Goal: Information Seeking & Learning: Understand process/instructions

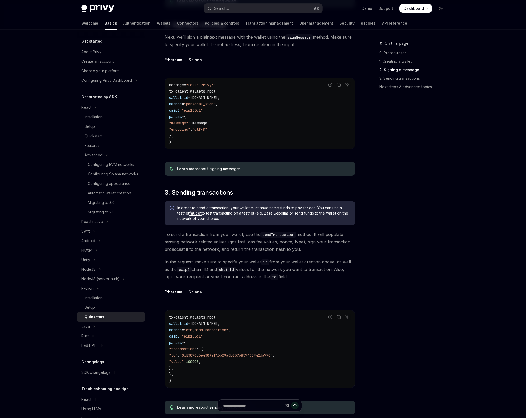
scroll to position [283, 0]
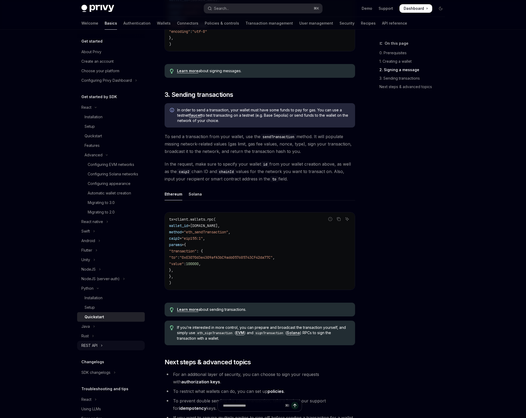
click at [102, 348] on icon "Toggle REST API section" at bounding box center [102, 345] width 2 height 6
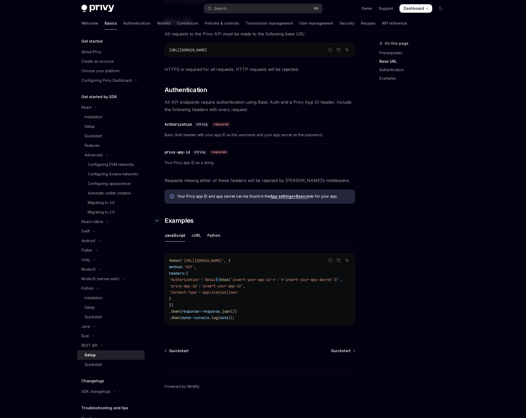
scroll to position [92, 0]
click at [99, 367] on div "Quickstart" at bounding box center [93, 364] width 17 height 6
type textarea "*"
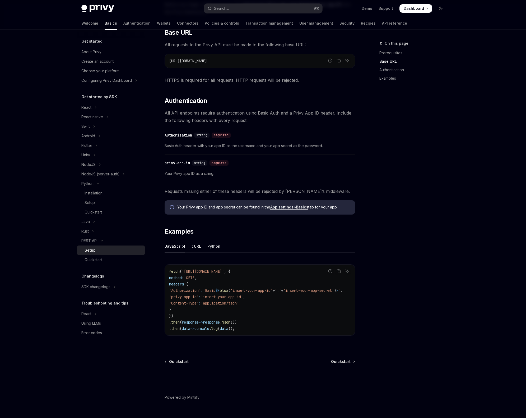
scroll to position [74, 0]
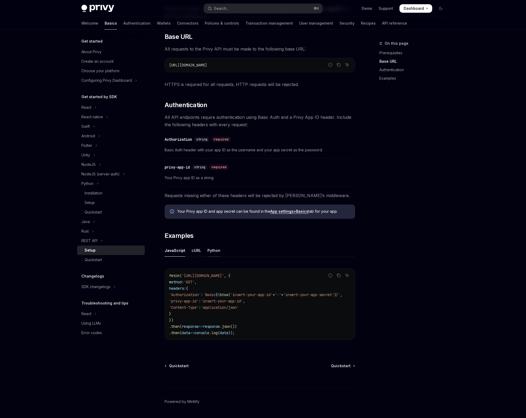
click at [213, 250] on div "Python" at bounding box center [214, 250] width 13 height 12
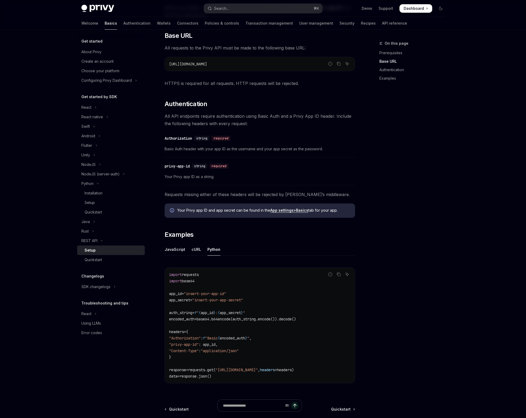
scroll to position [126, 0]
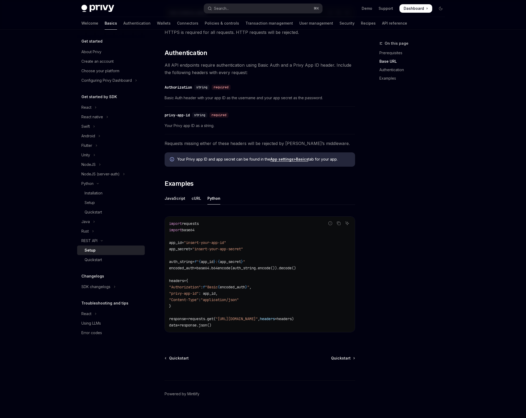
click at [182, 267] on span "encoded_auth" at bounding box center [181, 267] width 25 height 5
click at [279, 292] on code "import requests import base64 app_id = "insert-your-app-id" app_secret = "inser…" at bounding box center [260, 274] width 182 height 108
click at [245, 286] on span "encoded_auth" at bounding box center [232, 286] width 25 height 5
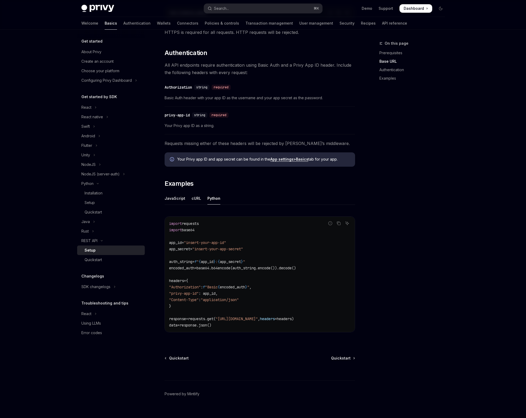
click at [286, 285] on code "import requests import base64 app_id = "insert-your-app-id" app_secret = "inser…" at bounding box center [260, 274] width 182 height 108
drag, startPoint x: 170, startPoint y: 262, endPoint x: 317, endPoint y: 266, distance: 147.3
click at [317, 266] on code "import requests import base64 app_id = "insert-your-app-id" app_secret = "inser…" at bounding box center [260, 274] width 182 height 108
copy code "auth_string = f " { app_id } : { app_secret } " encoded_auth = base64.b64encode…"
click at [460, 257] on div "Skip to main content Privy Docs home page Search... ⌘ K Demo Support Dashboard …" at bounding box center [263, 150] width 526 height 552
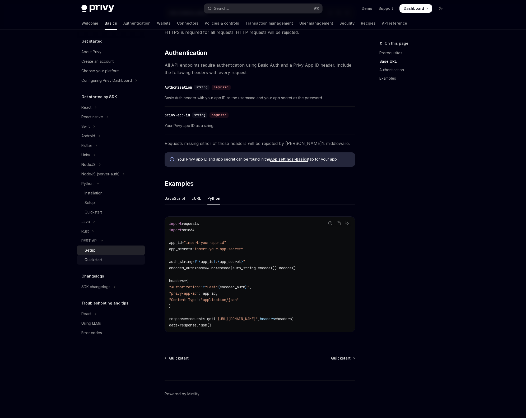
click at [101, 260] on div "Quickstart" at bounding box center [93, 259] width 17 height 6
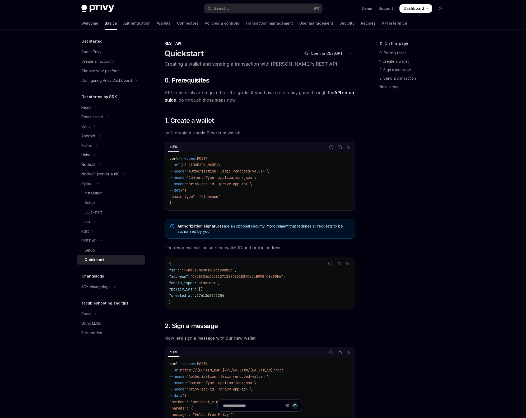
type textarea "*"
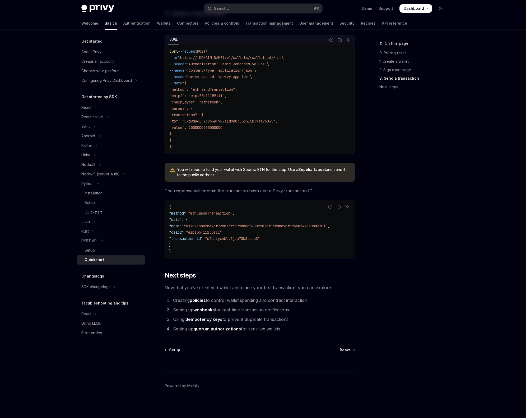
scroll to position [521, 0]
click at [201, 321] on link "idempotency keys" at bounding box center [204, 319] width 38 height 6
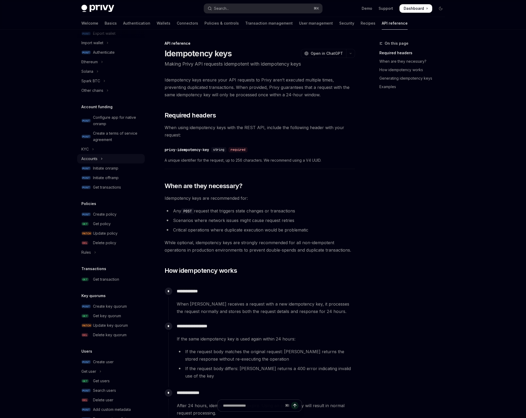
scroll to position [138, 0]
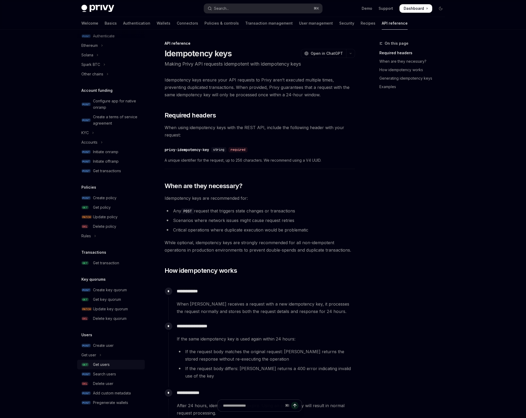
click at [120, 360] on link "GET Get users" at bounding box center [111, 364] width 68 height 10
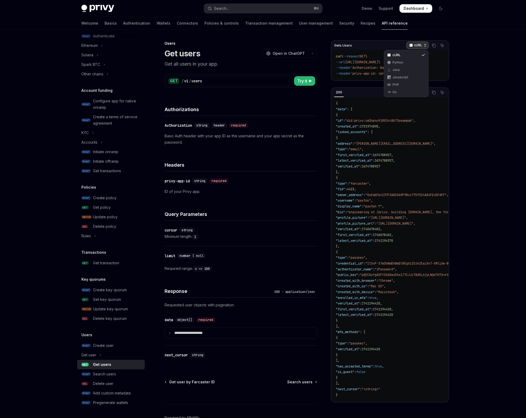
click at [419, 46] on p "cURL" at bounding box center [418, 45] width 8 height 4
click at [485, 94] on div "Skip to main content Privy Docs home page Search... ⌘ K Demo Support Dashboard …" at bounding box center [263, 225] width 526 height 450
click at [110, 354] on button "Get user" at bounding box center [111, 355] width 68 height 10
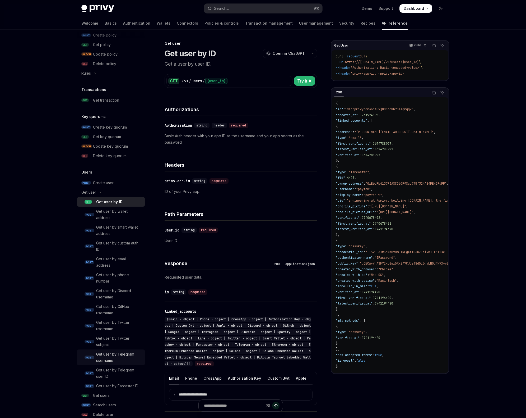
scroll to position [338, 0]
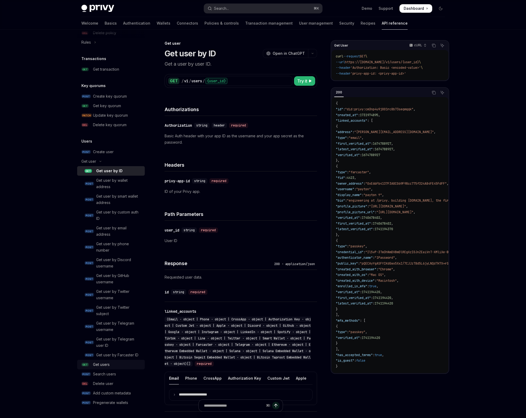
click at [111, 365] on div "Get users" at bounding box center [117, 364] width 49 height 6
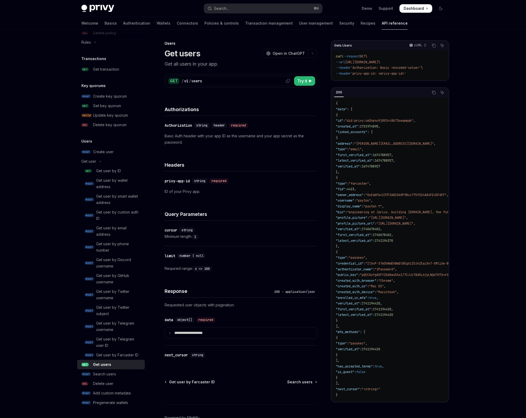
click at [268, 82] on div "/ v1 / users" at bounding box center [236, 80] width 109 height 5
click at [133, 225] on div "Get user by email address" at bounding box center [118, 231] width 45 height 13
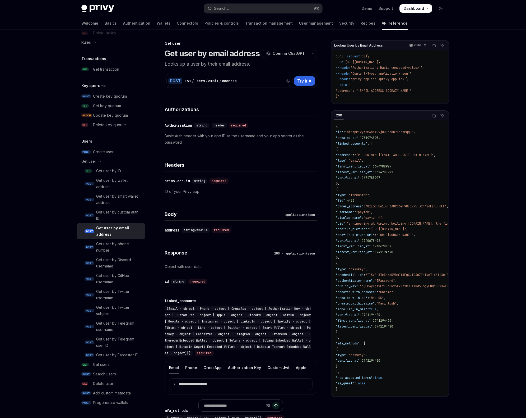
click at [286, 81] on icon at bounding box center [288, 81] width 4 height 4
click at [350, 89] on span ""address": "jsmith@example.com"" at bounding box center [374, 91] width 76 height 4
click at [349, 89] on span ""address": "jsmith@example.com"" at bounding box center [374, 91] width 76 height 4
copy span "address"
click at [123, 178] on div "Get user by wallet address" at bounding box center [118, 183] width 45 height 13
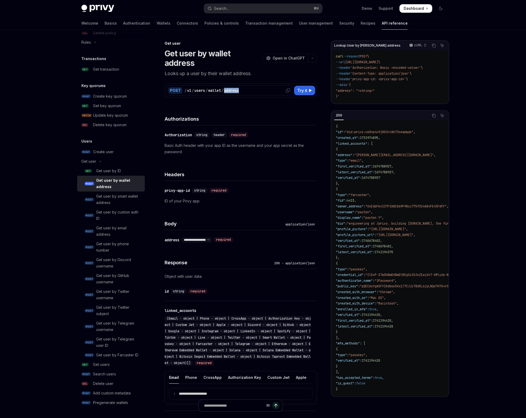
drag, startPoint x: 225, startPoint y: 81, endPoint x: 242, endPoint y: 81, distance: 17.2
click at [242, 88] on div "/ v1 / users / wallet / address" at bounding box center [238, 90] width 106 height 5
copy div "address"
click at [287, 88] on icon at bounding box center [288, 90] width 4 height 4
click at [346, 90] on span ""address": "<string>"" at bounding box center [355, 91] width 39 height 4
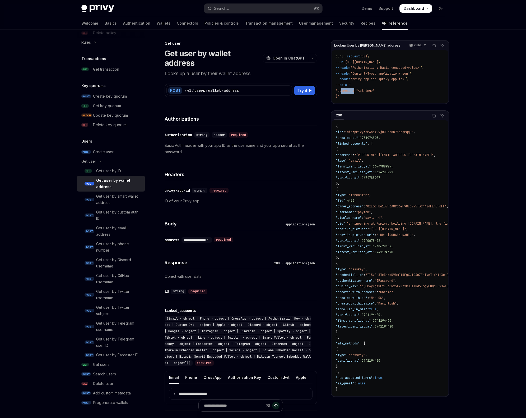
click at [346, 90] on span ""address": "<string>"" at bounding box center [355, 91] width 39 height 4
copy span "address"
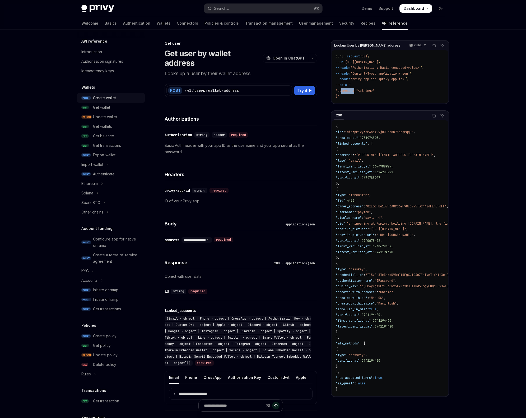
click at [112, 98] on div "Create wallet" at bounding box center [104, 98] width 23 height 6
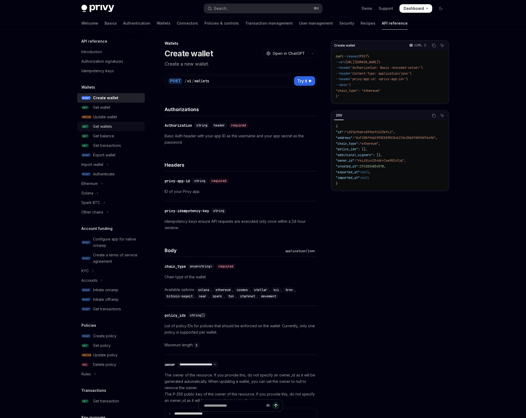
click at [122, 126] on div "Get wallets" at bounding box center [117, 126] width 49 height 6
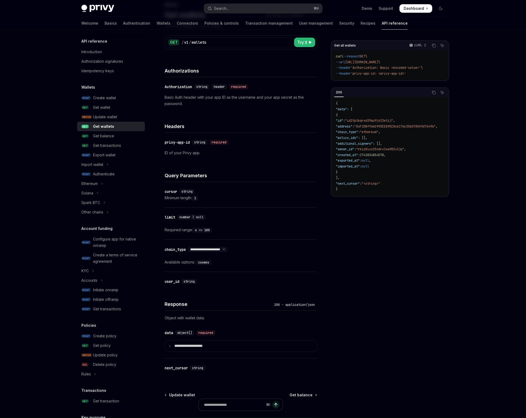
scroll to position [49, 0]
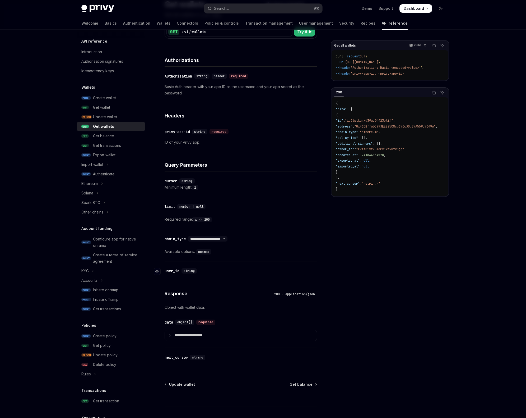
click at [170, 270] on div "user_id" at bounding box center [172, 270] width 15 height 5
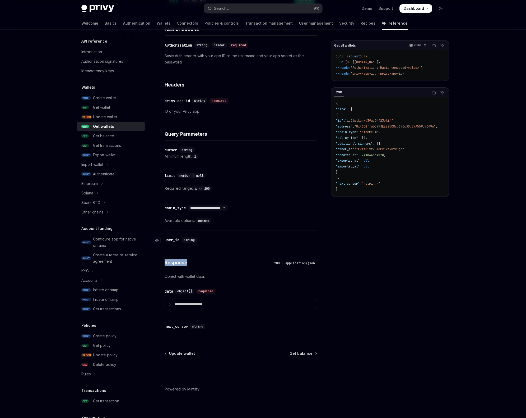
click at [170, 270] on div "Response 200 - application/json Object with wallet data." at bounding box center [241, 265] width 153 height 32
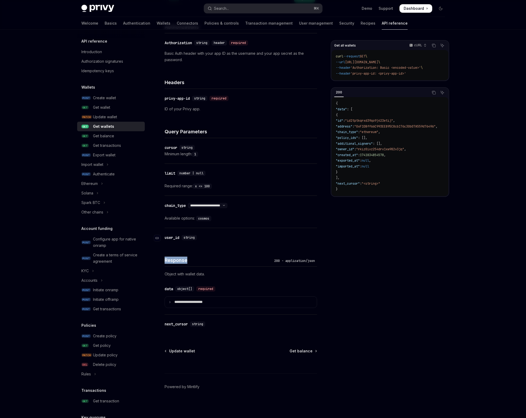
scroll to position [83, 0]
click at [174, 236] on div "user_id" at bounding box center [172, 236] width 15 height 5
copy div "user_id"
click at [277, 242] on div "​ user_id string" at bounding box center [241, 236] width 153 height 19
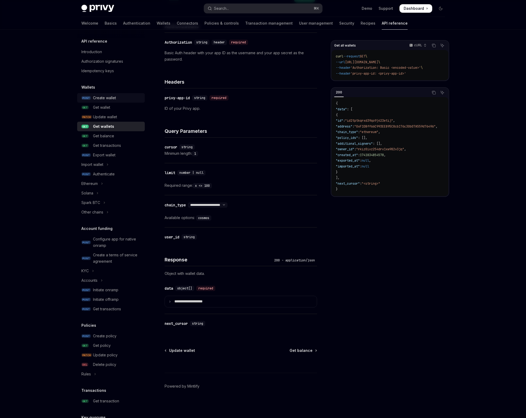
click at [112, 95] on div "Create wallet" at bounding box center [104, 98] width 23 height 6
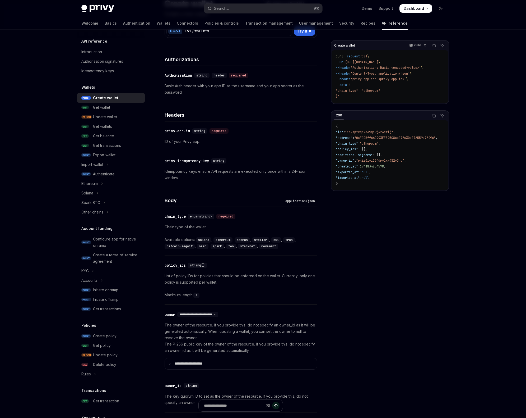
scroll to position [84, 0]
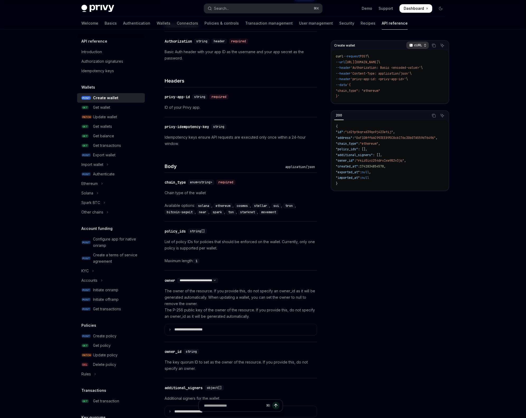
click at [418, 45] on p "cURL" at bounding box center [418, 45] width 8 height 4
click at [414, 60] on div "Python" at bounding box center [406, 62] width 27 height 4
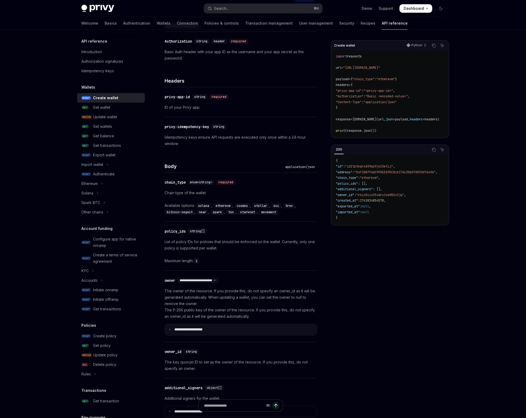
click at [211, 330] on p "**********" at bounding box center [192, 329] width 37 height 5
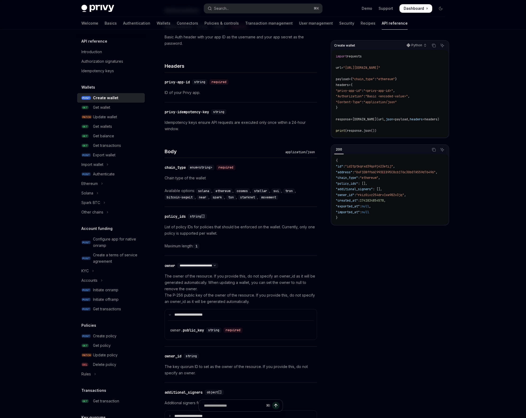
scroll to position [134, 0]
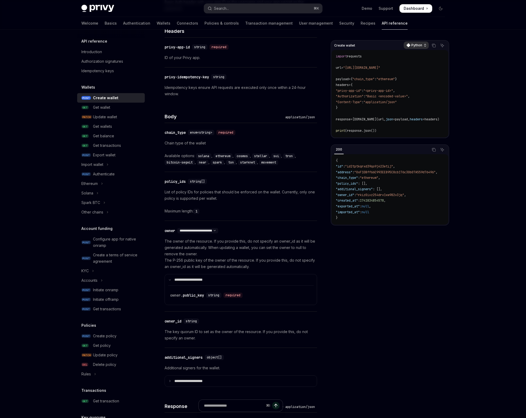
click at [413, 47] on div "Python" at bounding box center [416, 45] width 25 height 7
click at [412, 53] on div "cURL" at bounding box center [406, 55] width 27 height 4
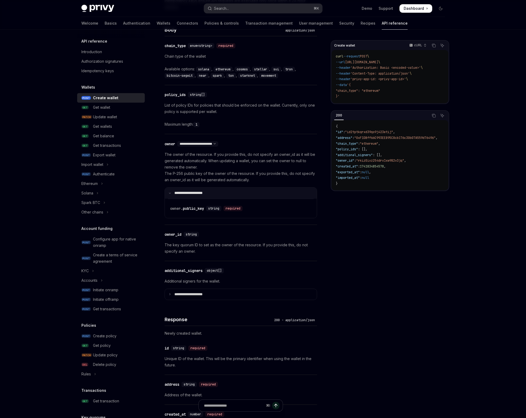
scroll to position [237, 0]
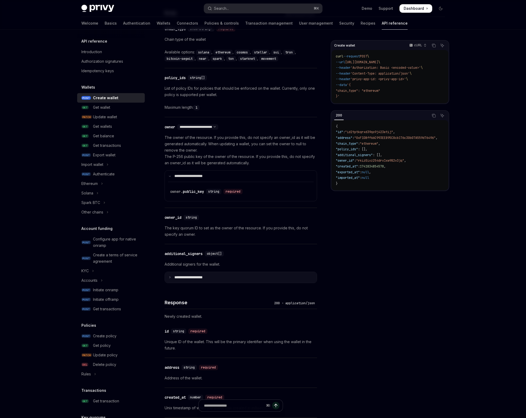
click at [248, 276] on summary "**********" at bounding box center [241, 277] width 152 height 11
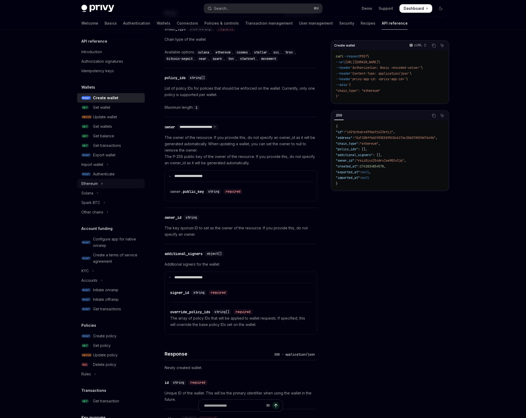
click at [99, 181] on button "Ethereum" at bounding box center [111, 184] width 68 height 10
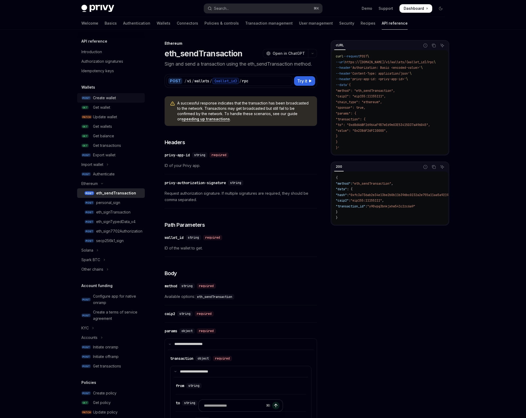
click at [116, 98] on div "Create wallet" at bounding box center [117, 98] width 49 height 6
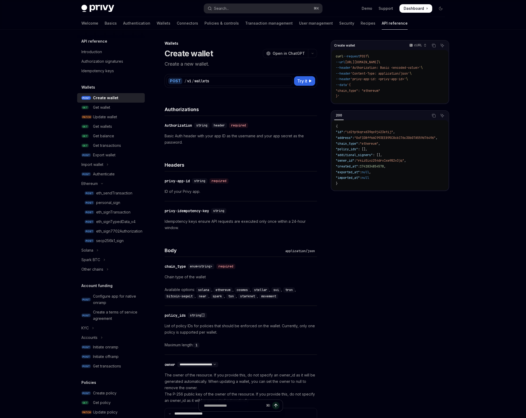
click at [353, 90] on span ""chain_type": "ethereum"" at bounding box center [358, 91] width 44 height 4
copy span "chain_type"
click at [115, 116] on div "Update wallet" at bounding box center [105, 117] width 24 height 6
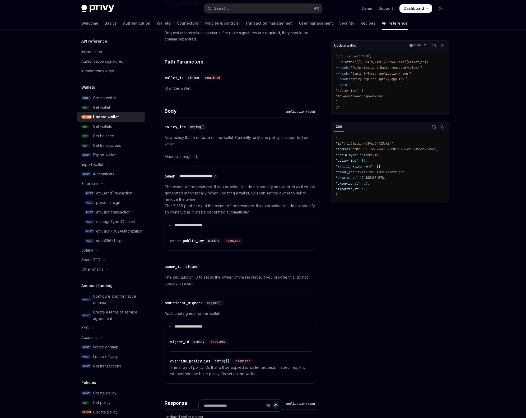
scroll to position [187, 0]
click at [120, 98] on div "Create wallet" at bounding box center [117, 98] width 49 height 6
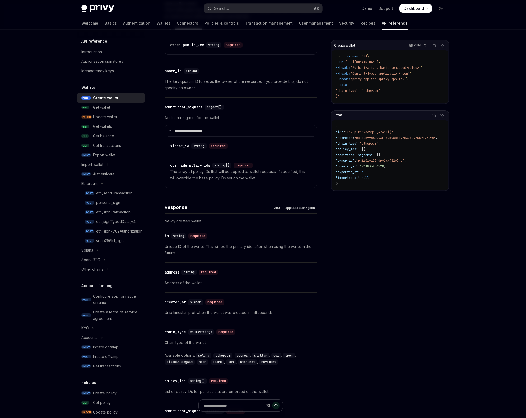
scroll to position [329, 0]
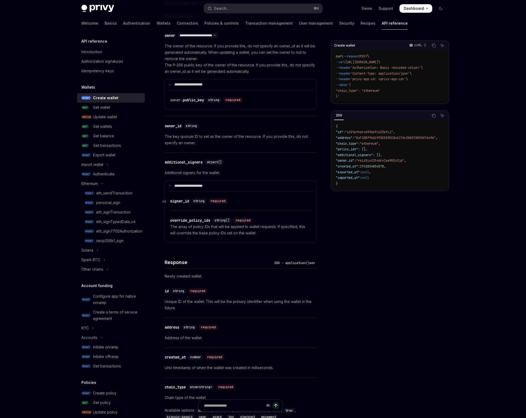
click at [180, 200] on div "signer_id" at bounding box center [179, 200] width 19 height 5
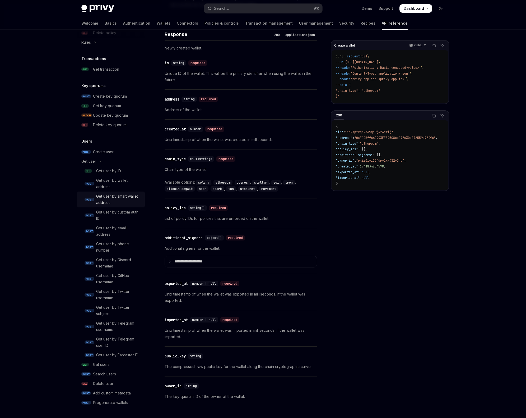
scroll to position [630, 0]
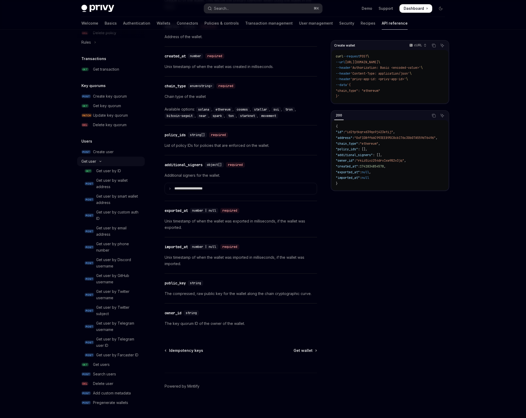
click at [115, 156] on button "Get user" at bounding box center [111, 161] width 68 height 10
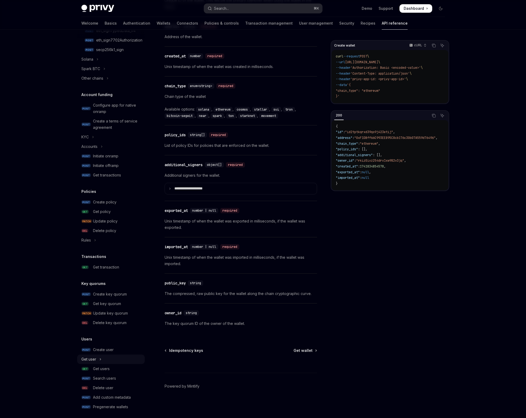
scroll to position [195, 0]
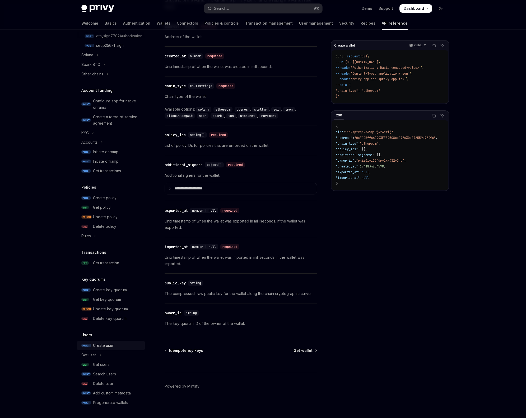
click at [120, 346] on div "Create user" at bounding box center [117, 345] width 49 height 6
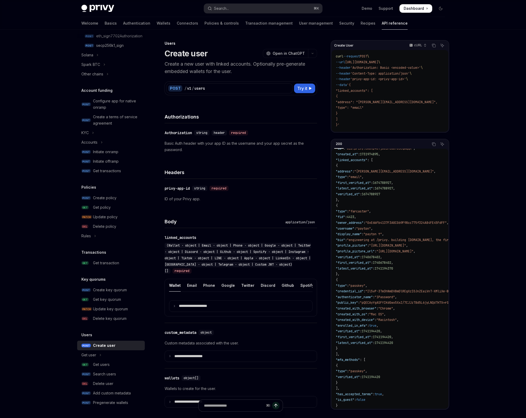
scroll to position [7, 0]
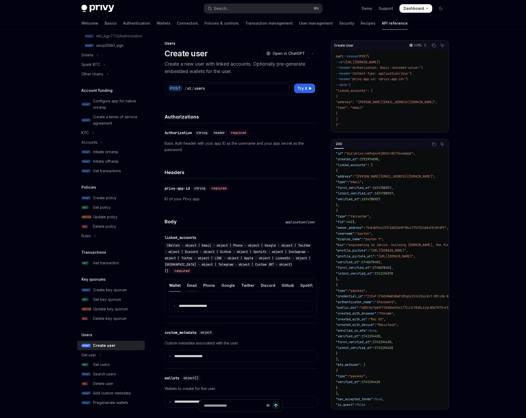
click at [193, 285] on div "Email" at bounding box center [192, 285] width 10 height 12
type textarea "*"
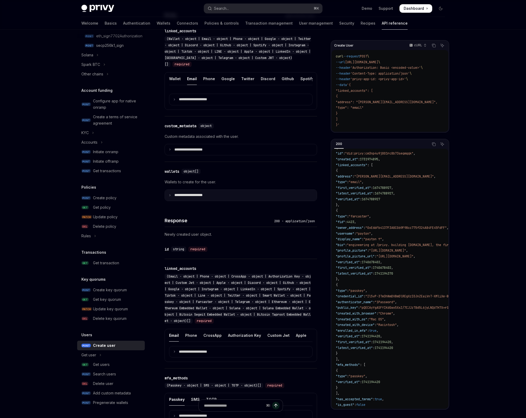
scroll to position [168, 0]
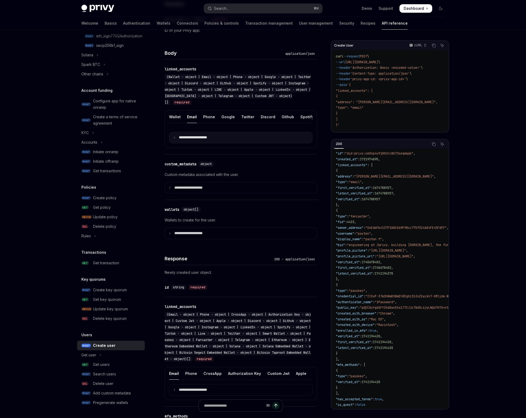
click at [190, 140] on p "**********" at bounding box center [197, 137] width 37 height 5
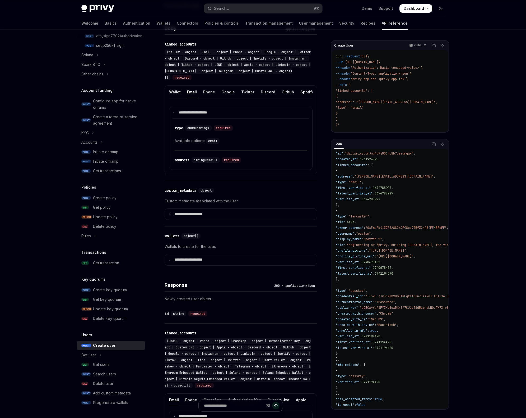
scroll to position [221, 0]
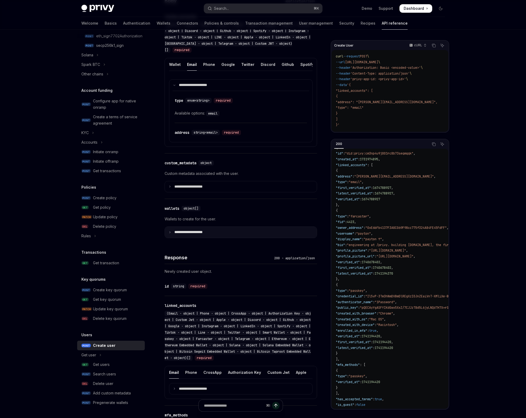
click at [194, 234] on p "**********" at bounding box center [192, 232] width 37 height 5
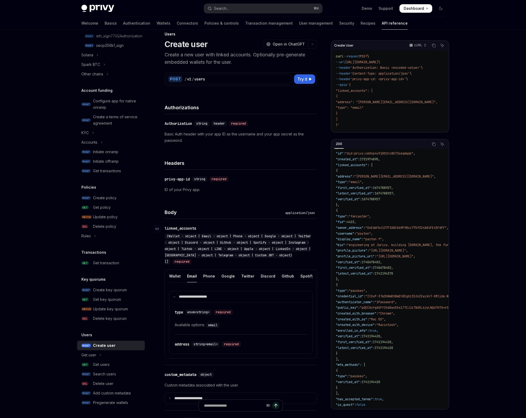
scroll to position [0, 0]
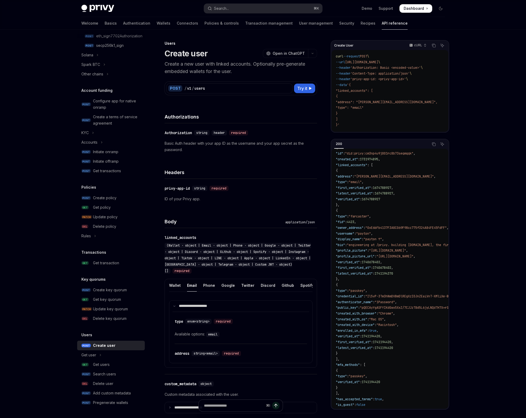
drag, startPoint x: 339, startPoint y: 90, endPoint x: 378, endPoint y: 119, distance: 48.4
click at [378, 119] on code "curl --request POST \ --url https://api.privy.io/v1/users \ --header 'Authoriza…" at bounding box center [393, 91] width 114 height 74
copy code ""linked_accounts": [ { "address": "tom.bombadill@privy.io", "type": "email" } ]"
click at [390, 106] on code "curl --request POST \ --url https://api.privy.io/v1/users \ --header 'Authoriza…" at bounding box center [393, 91] width 114 height 74
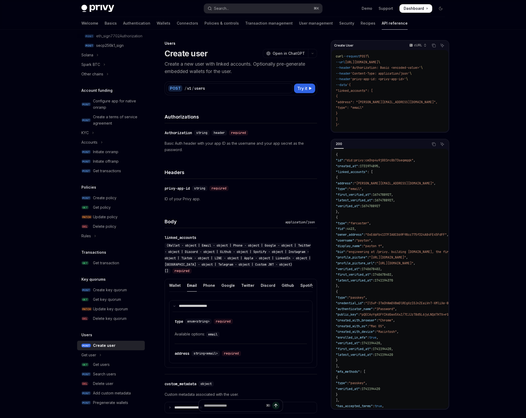
scroll to position [14, 0]
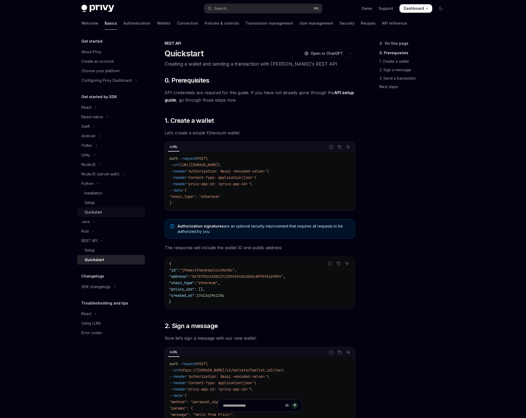
click at [104, 209] on div "Quickstart" at bounding box center [113, 212] width 57 height 6
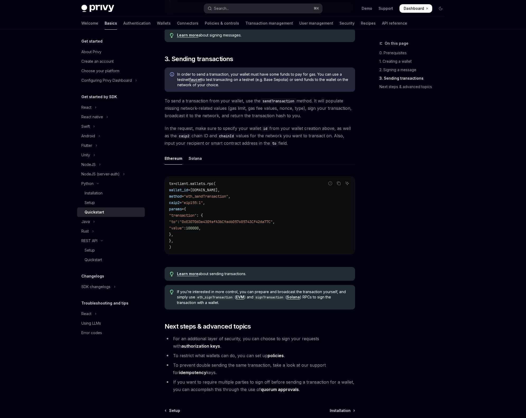
scroll to position [350, 0]
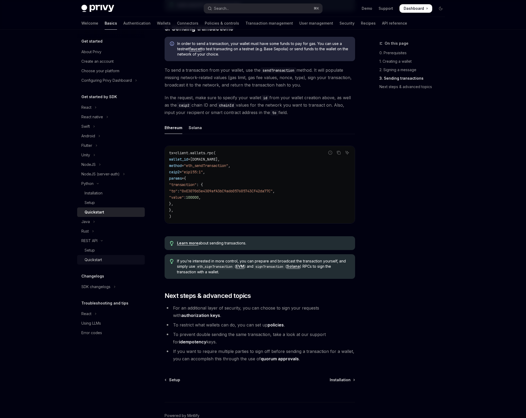
click at [104, 257] on div "Quickstart" at bounding box center [113, 259] width 57 height 6
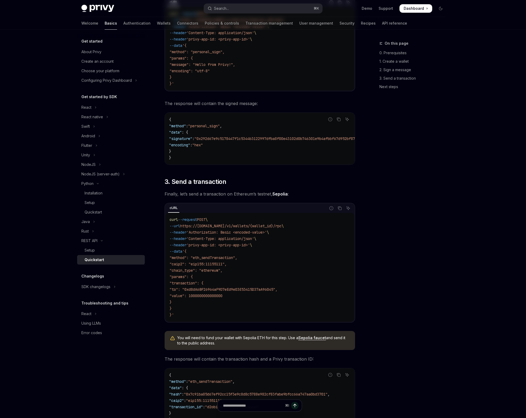
type textarea "*"
